Goal: Navigation & Orientation: Go to known website

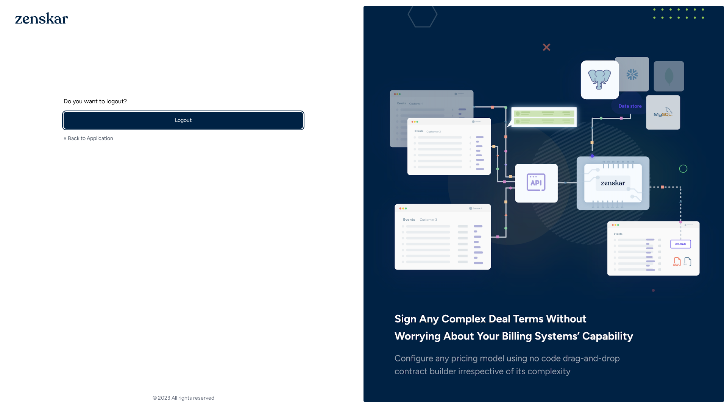
click at [196, 118] on button "Logout" at bounding box center [183, 120] width 239 height 17
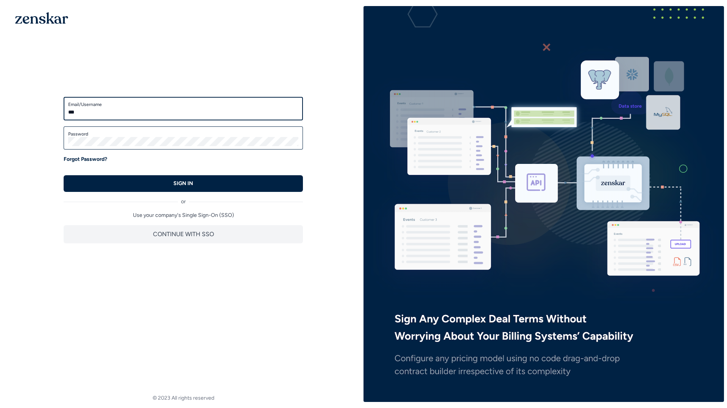
type input "**********"
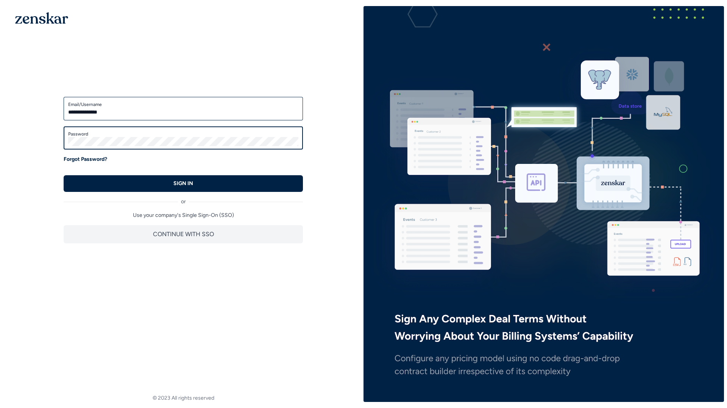
click at [64, 175] on button "SIGN IN" at bounding box center [183, 183] width 239 height 17
